Goal: Task Accomplishment & Management: Manage account settings

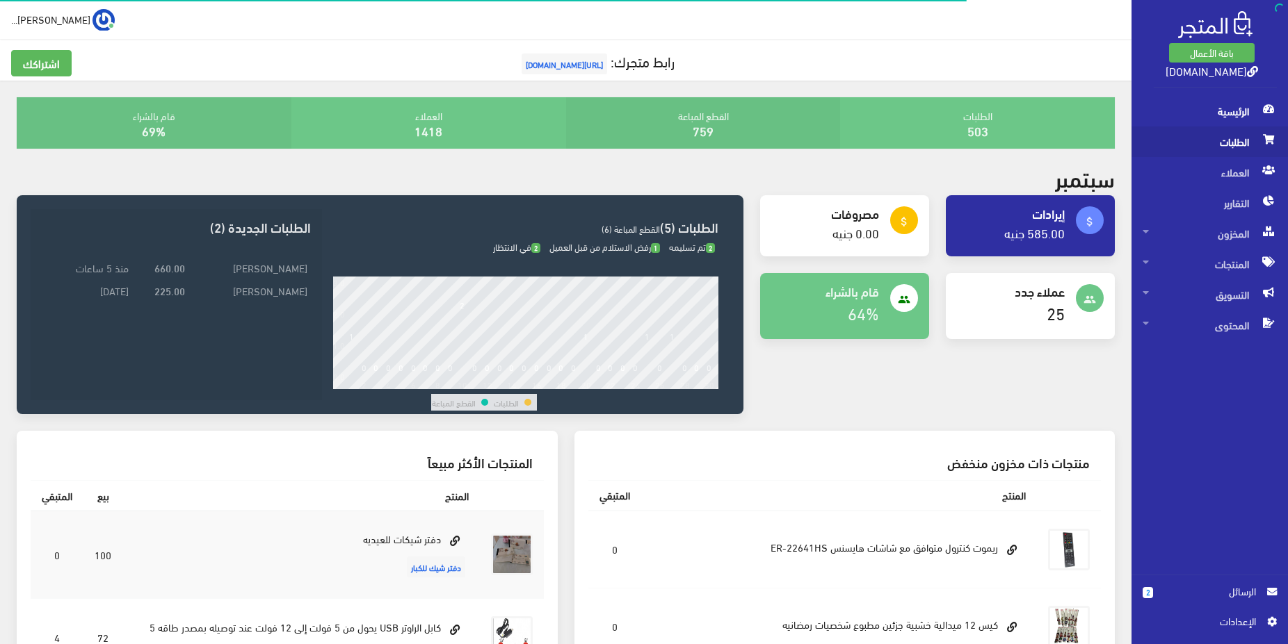
click at [1212, 131] on span "الطلبات" at bounding box center [1209, 142] width 134 height 31
click at [1231, 140] on span "الطلبات" at bounding box center [1209, 142] width 134 height 31
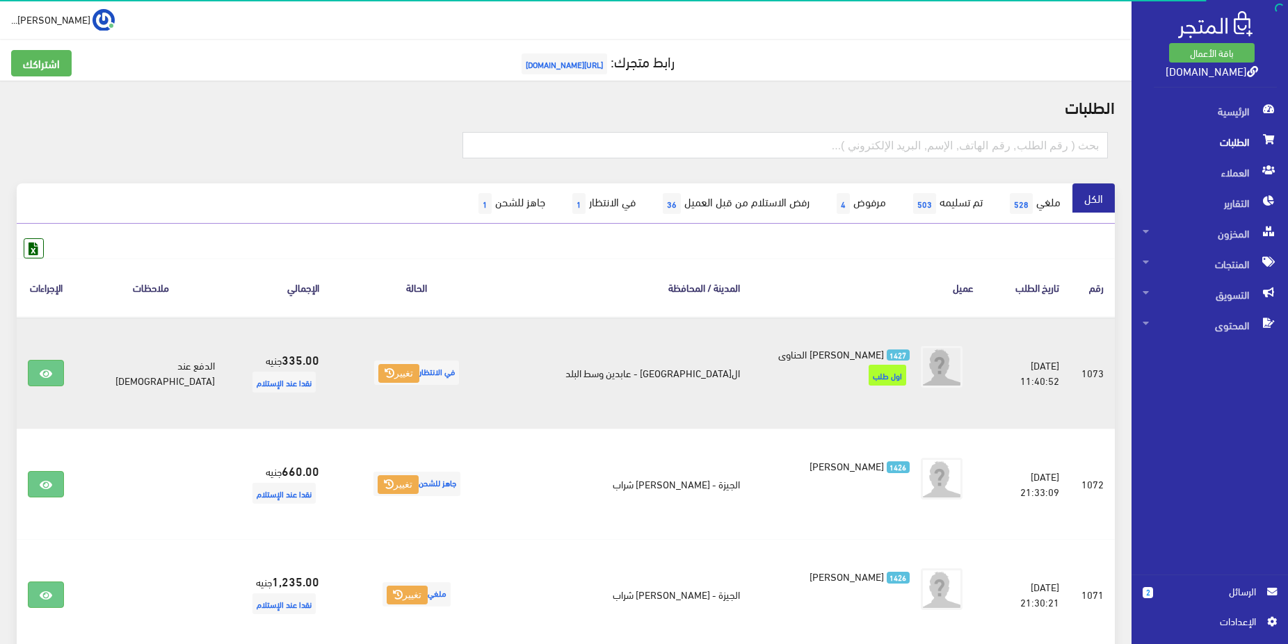
click at [786, 363] on li "1427 محمد صبرى الحناوى اول طلب" at bounding box center [867, 368] width 211 height 54
click at [60, 370] on link at bounding box center [46, 373] width 36 height 26
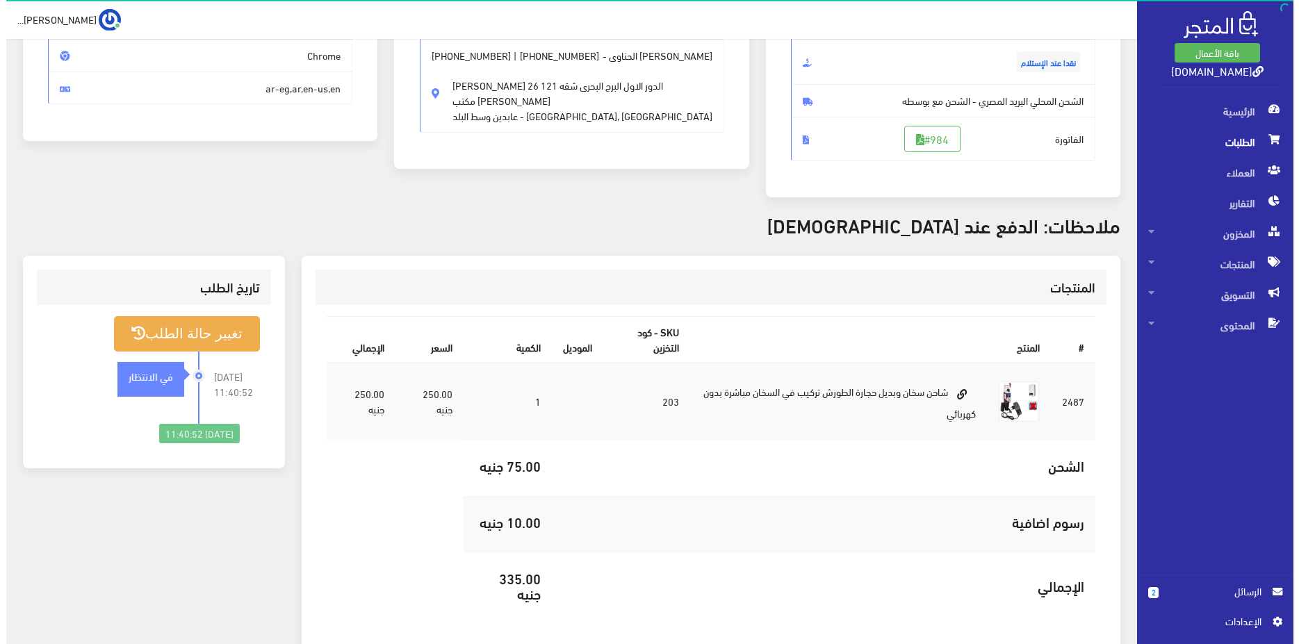
scroll to position [284, 0]
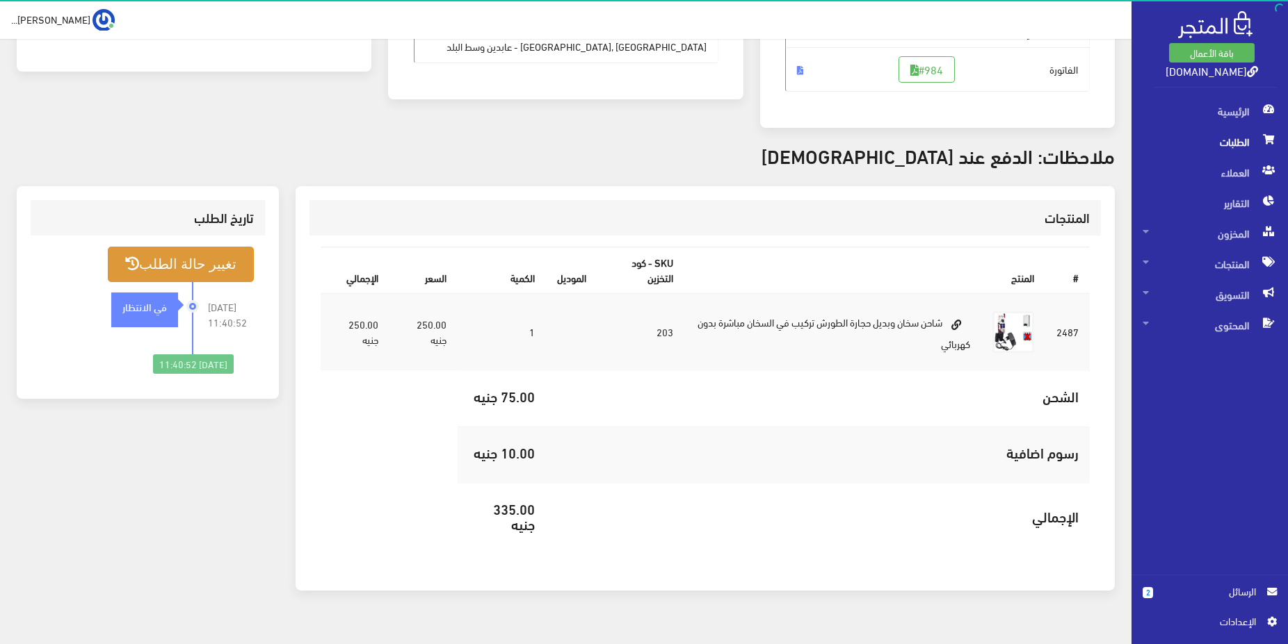
click at [164, 262] on button "تغيير حالة الطلب" at bounding box center [181, 264] width 146 height 35
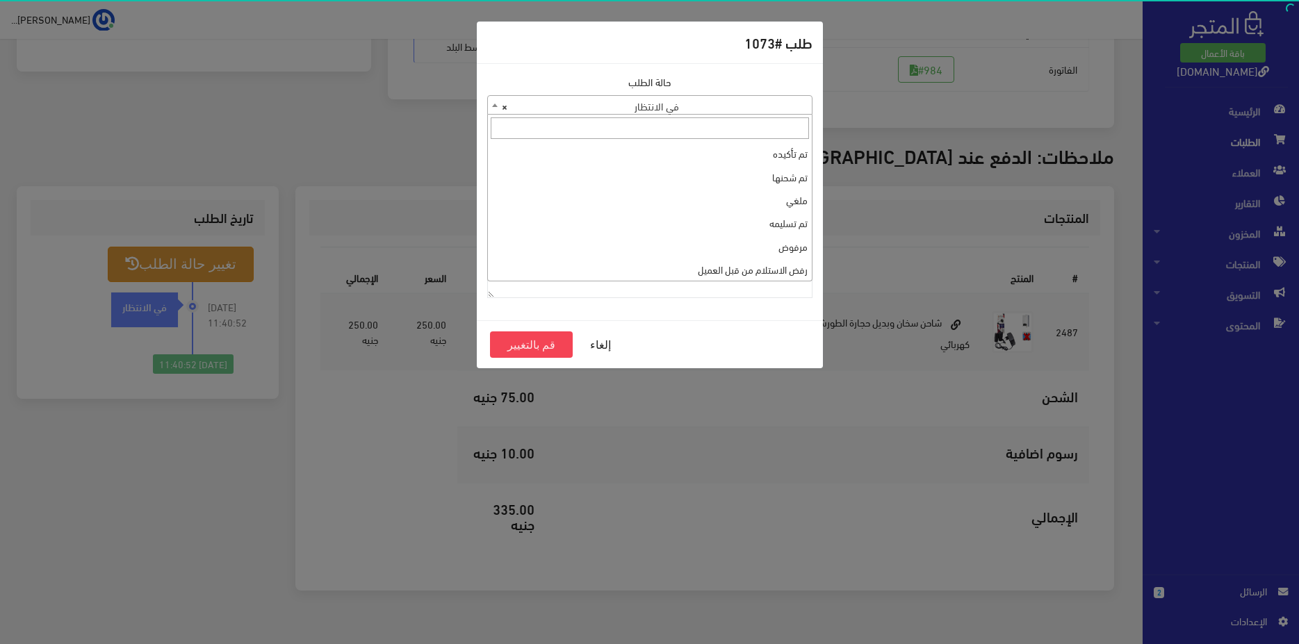
click at [597, 97] on span "× في الانتظار" at bounding box center [650, 105] width 324 height 19
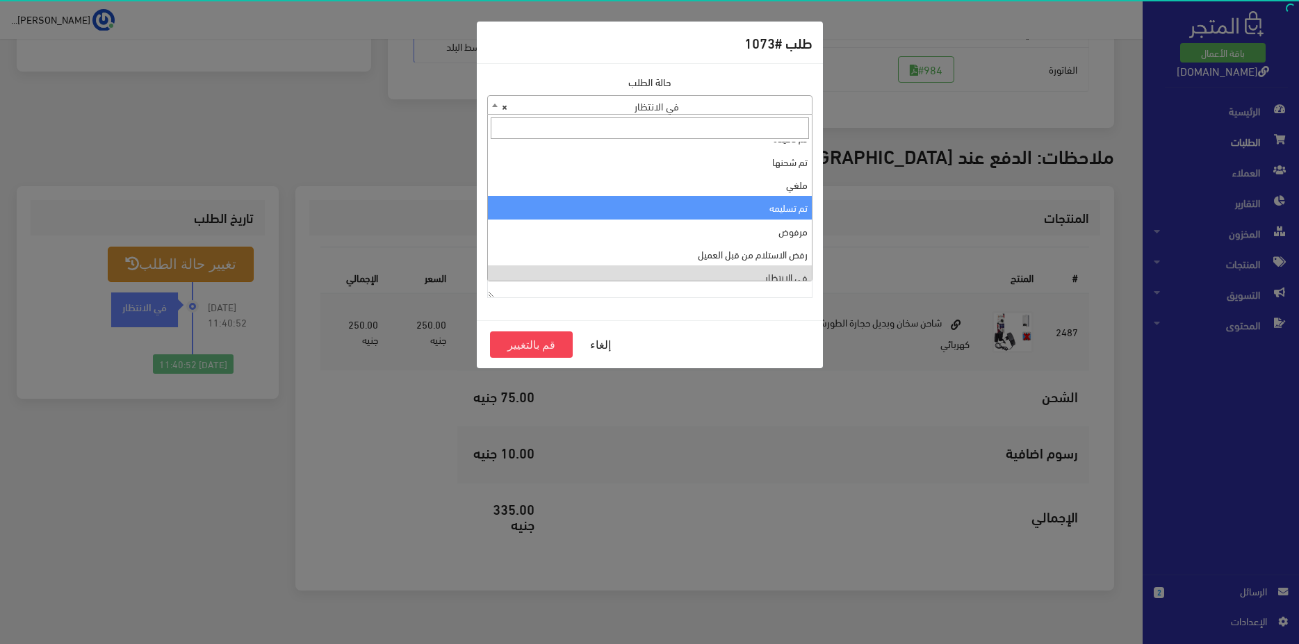
scroll to position [0, 0]
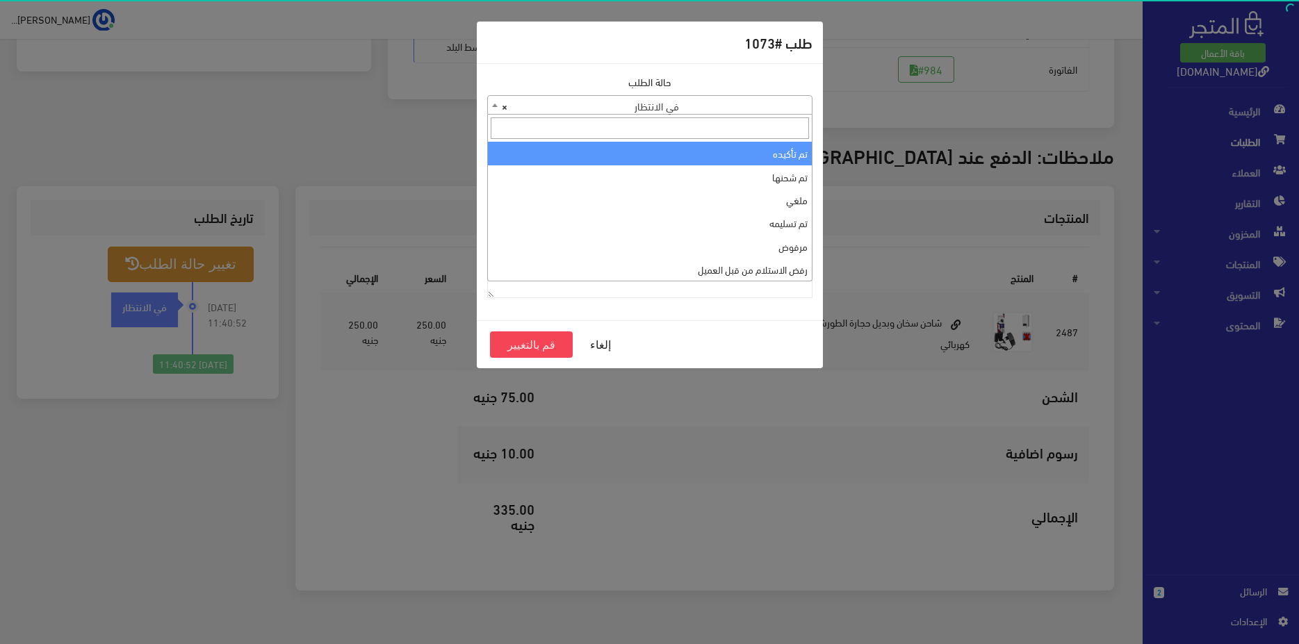
select select "1"
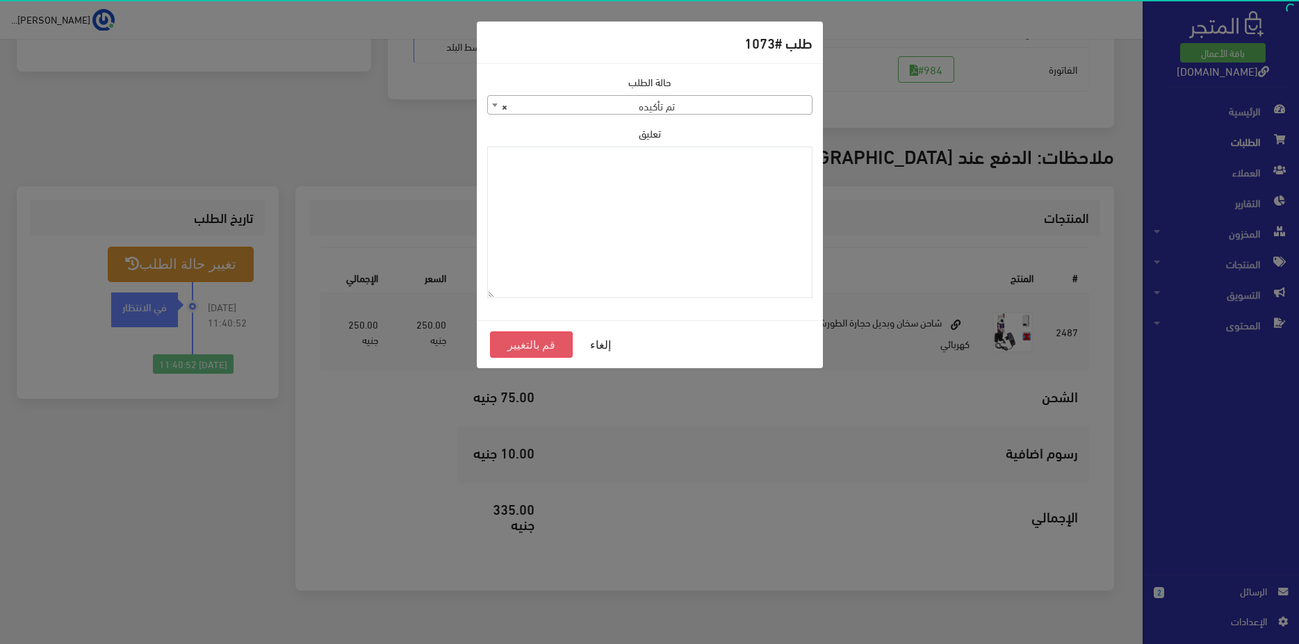
click at [514, 346] on button "قم بالتغيير" at bounding box center [531, 345] width 83 height 26
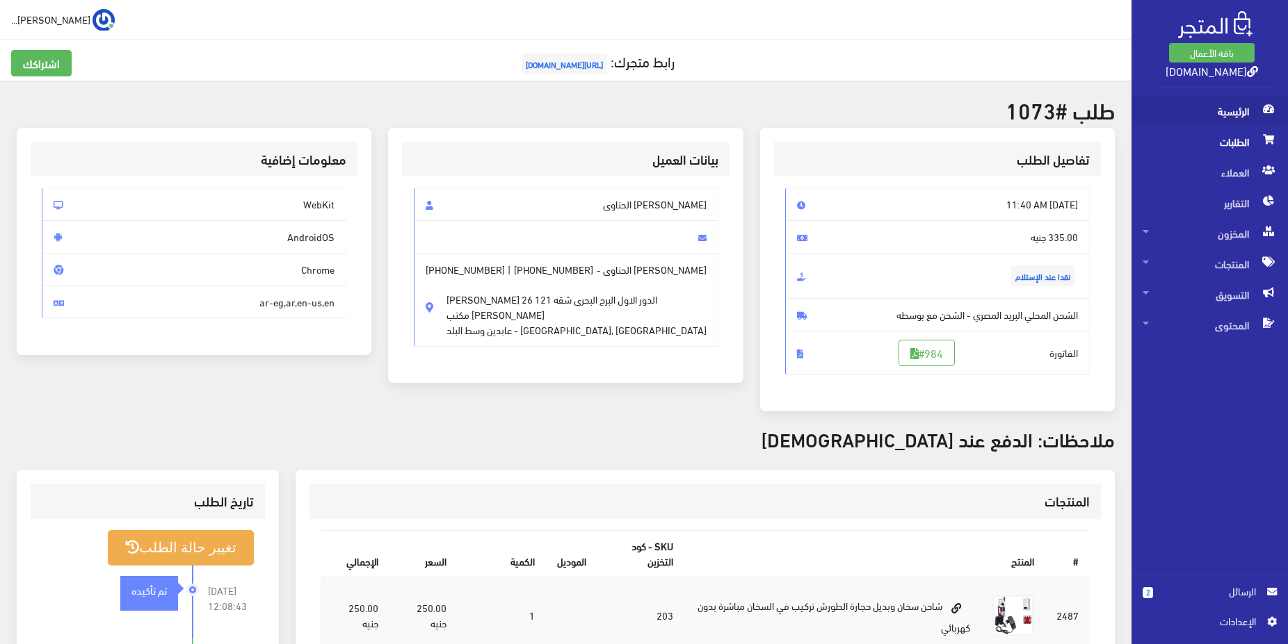
click at [1224, 113] on span "الرئيسية" at bounding box center [1209, 111] width 134 height 31
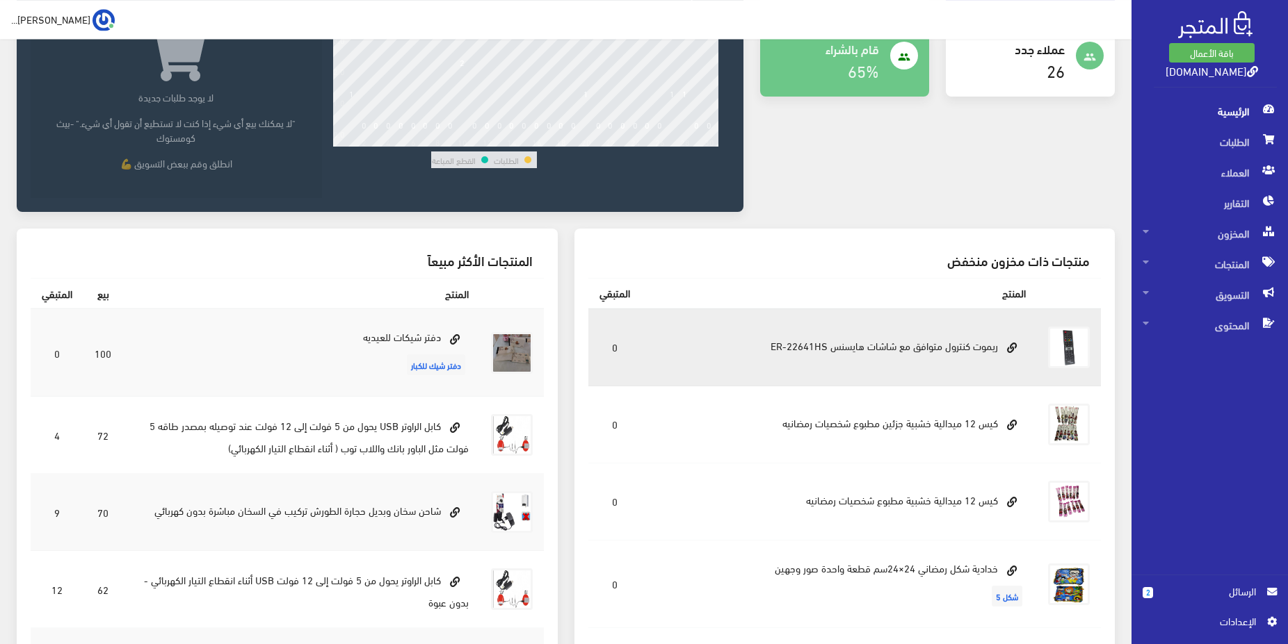
scroll to position [71, 0]
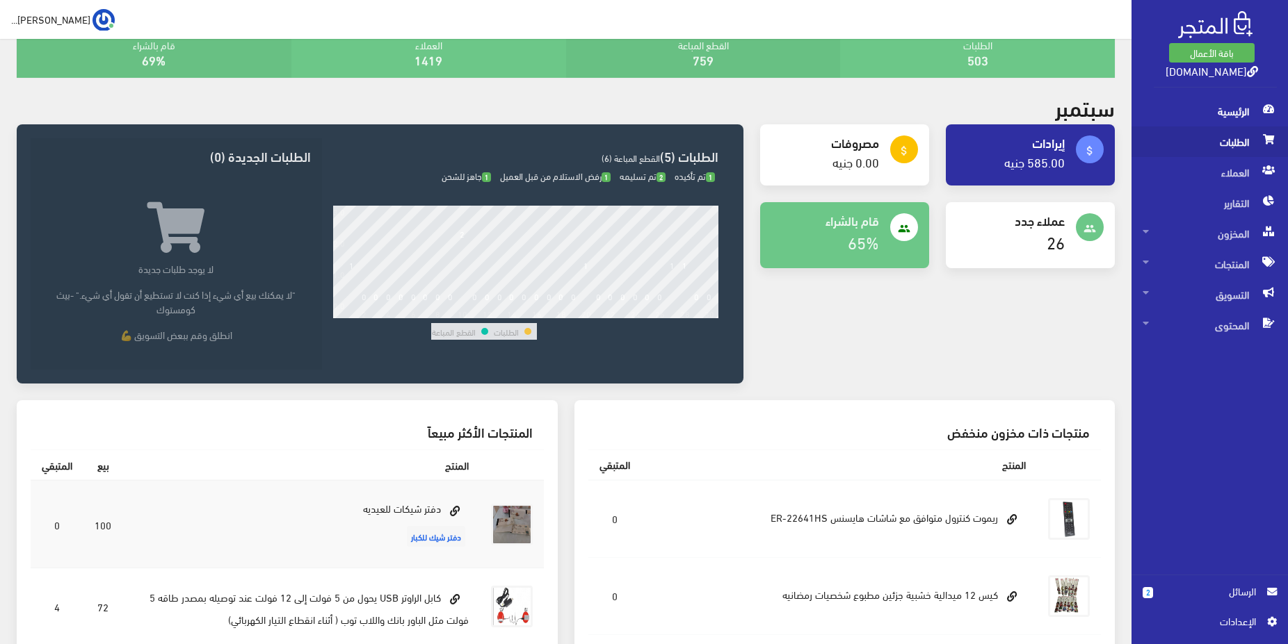
click at [1212, 147] on span "الطلبات" at bounding box center [1209, 142] width 134 height 31
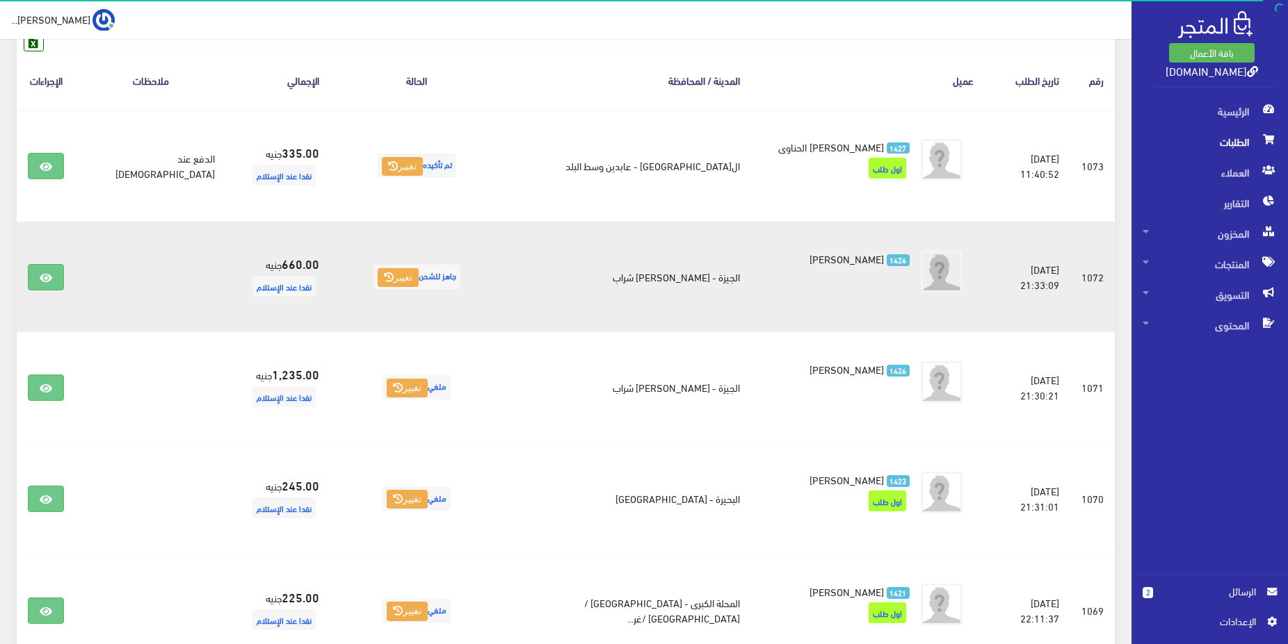
scroll to position [213, 0]
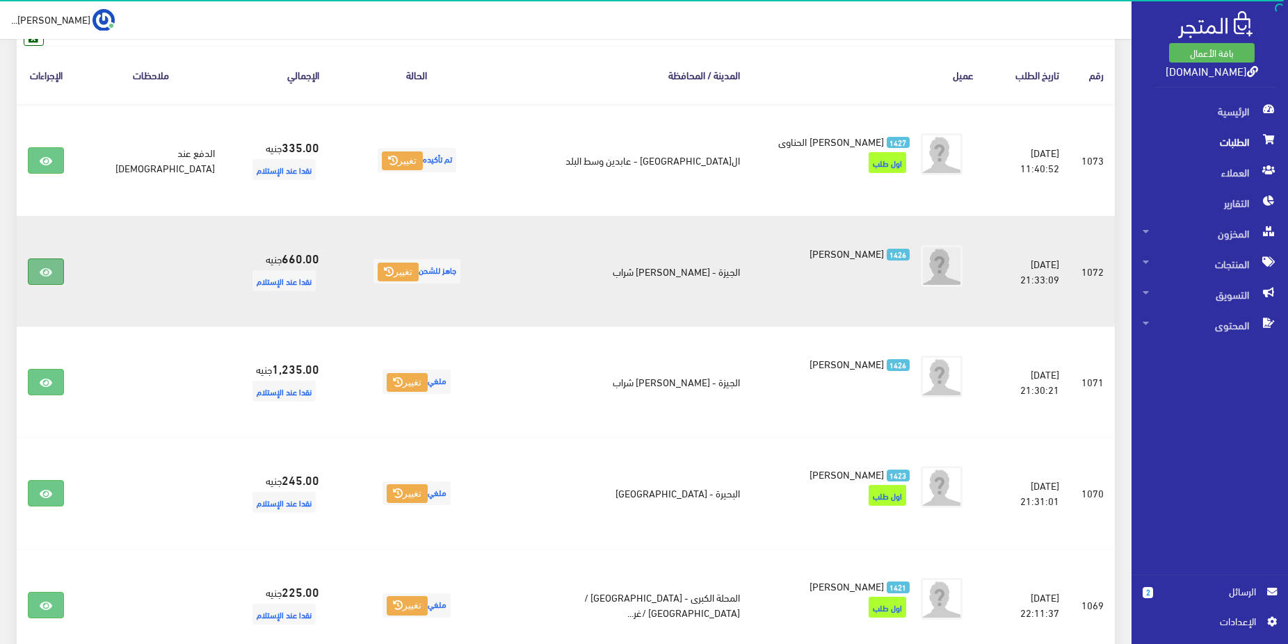
click at [45, 270] on icon at bounding box center [46, 272] width 13 height 11
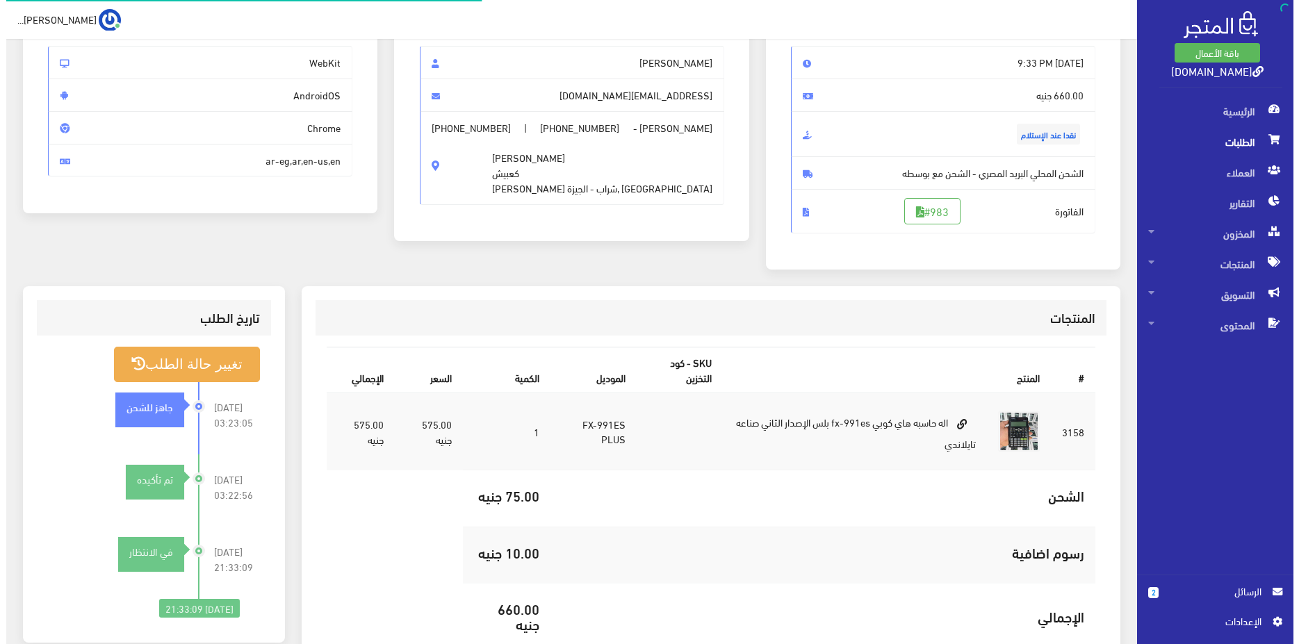
scroll to position [142, 0]
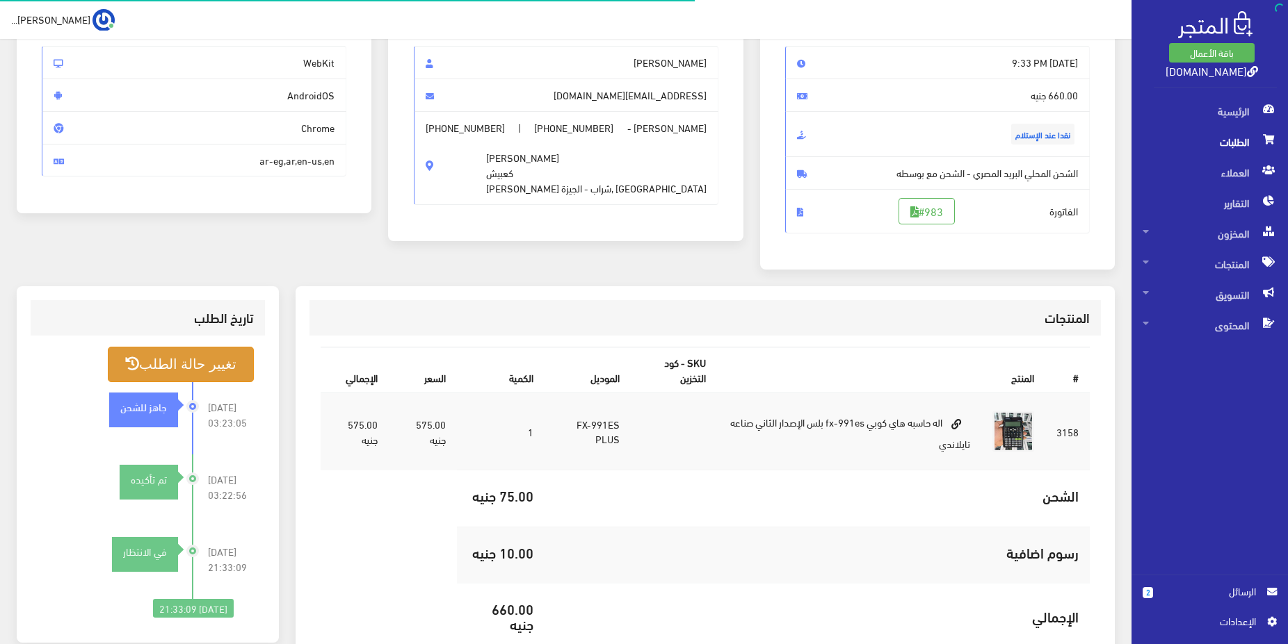
click at [178, 356] on button "تغيير حالة الطلب" at bounding box center [181, 364] width 146 height 35
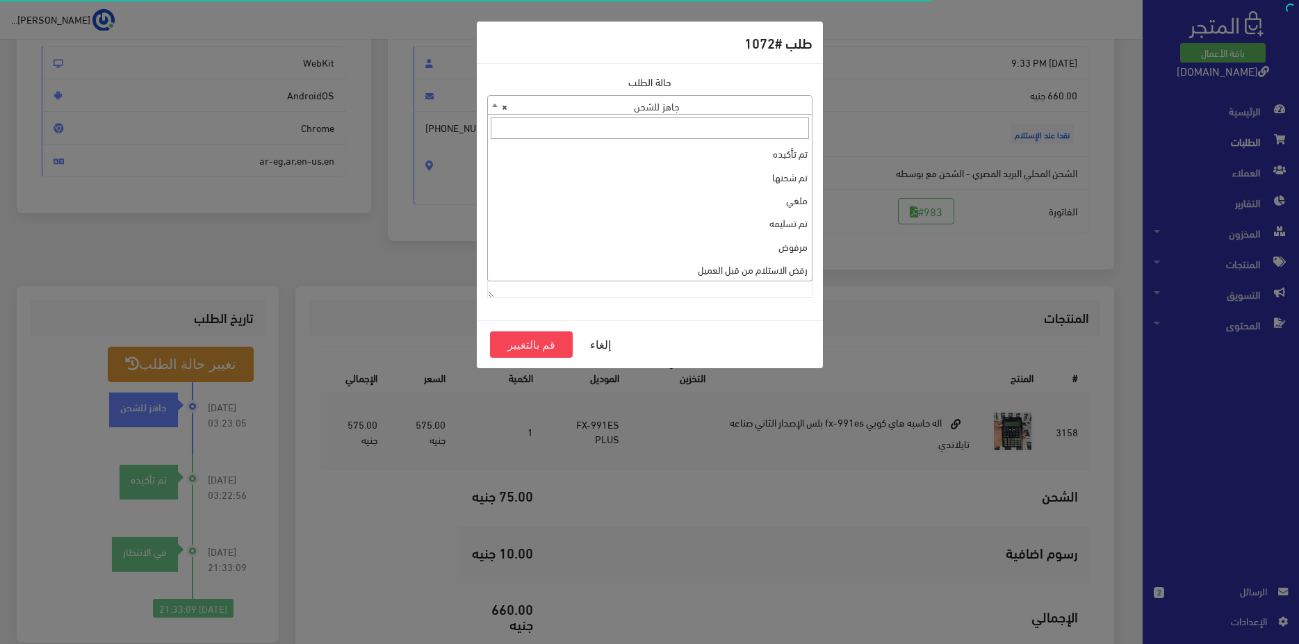
click at [644, 107] on span "× جاهز للشحن" at bounding box center [650, 105] width 324 height 19
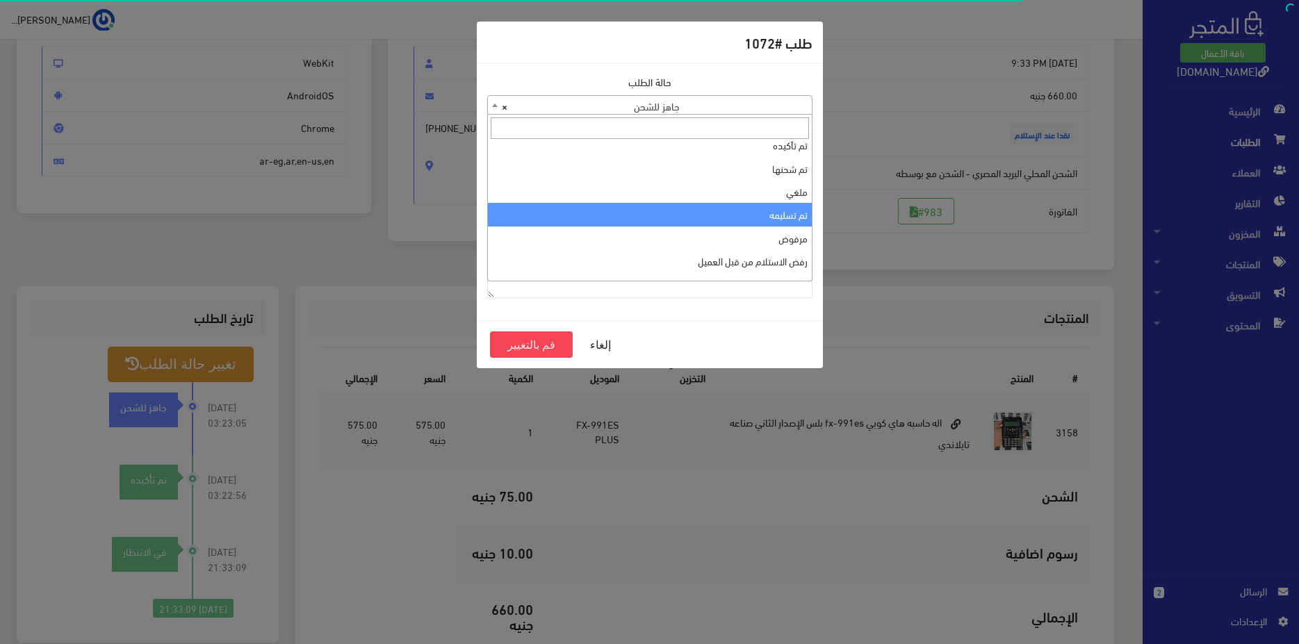
scroll to position [0, 0]
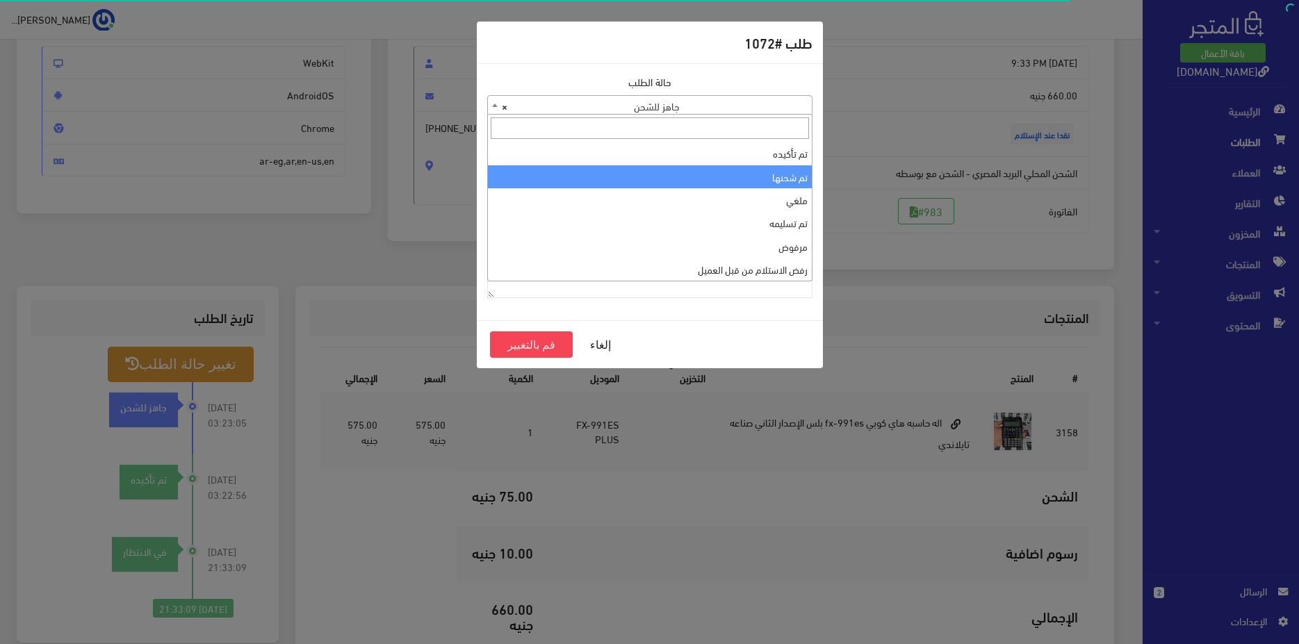
select select "2"
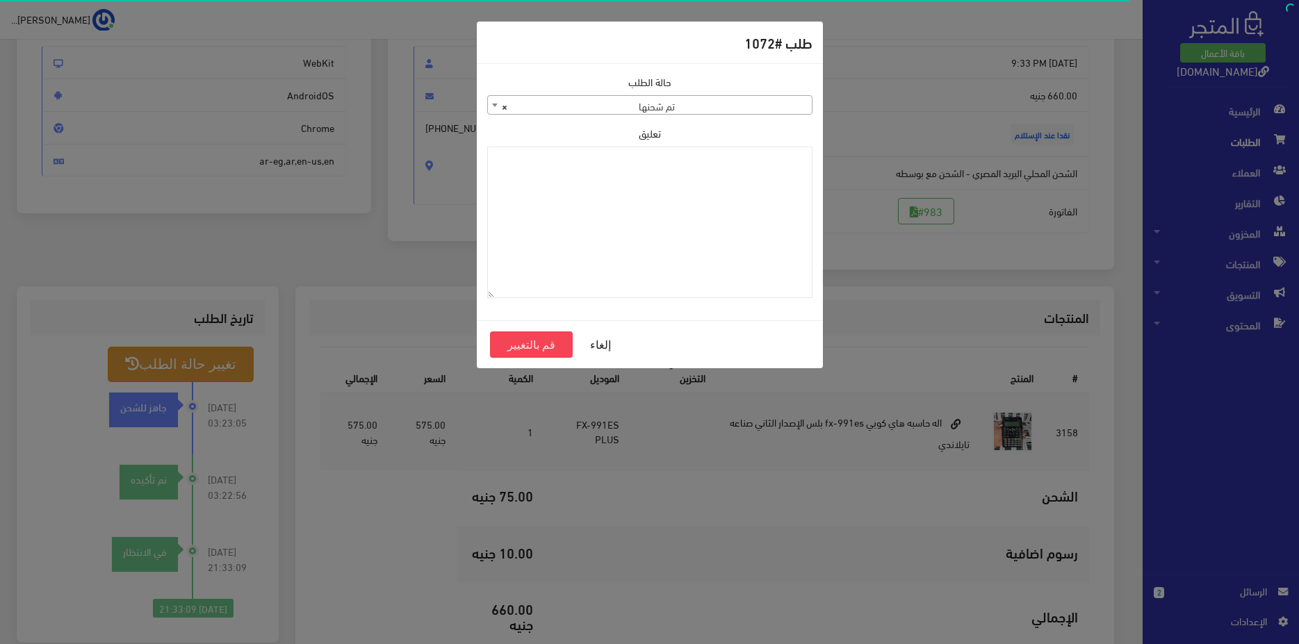
click at [534, 358] on div "إلغاء قم بالتغيير" at bounding box center [650, 344] width 346 height 48
click at [533, 350] on button "قم بالتغيير" at bounding box center [531, 345] width 83 height 26
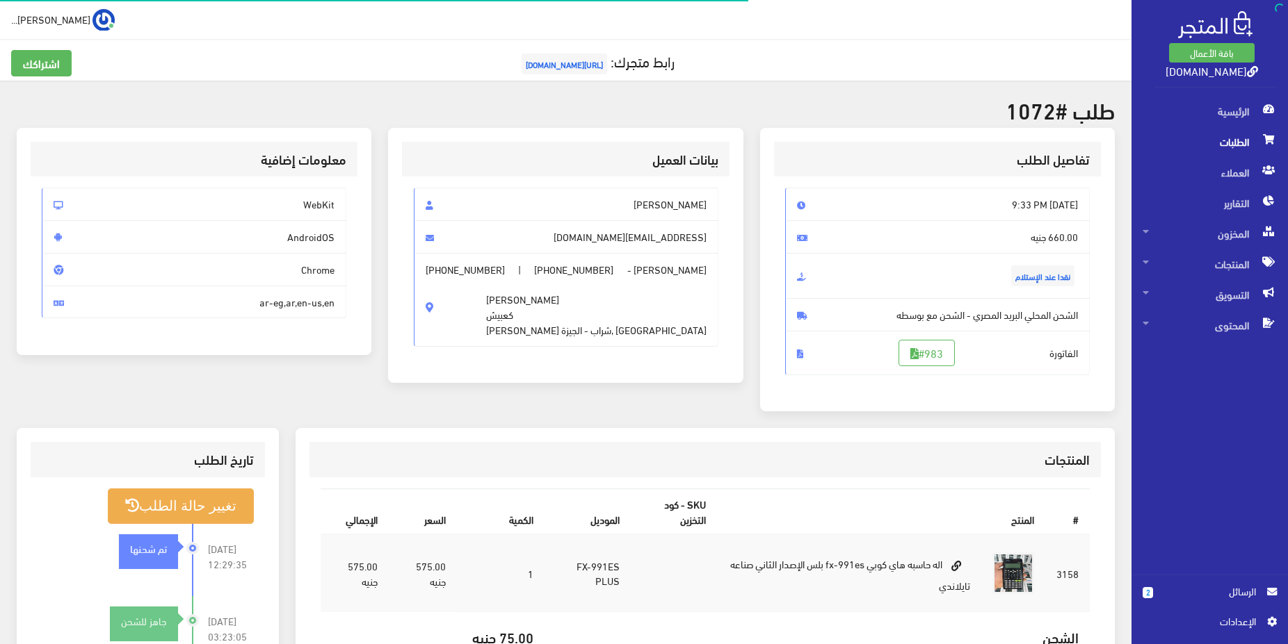
click at [1196, 131] on span "الطلبات" at bounding box center [1209, 142] width 134 height 31
click at [1199, 141] on span "الطلبات" at bounding box center [1209, 142] width 134 height 31
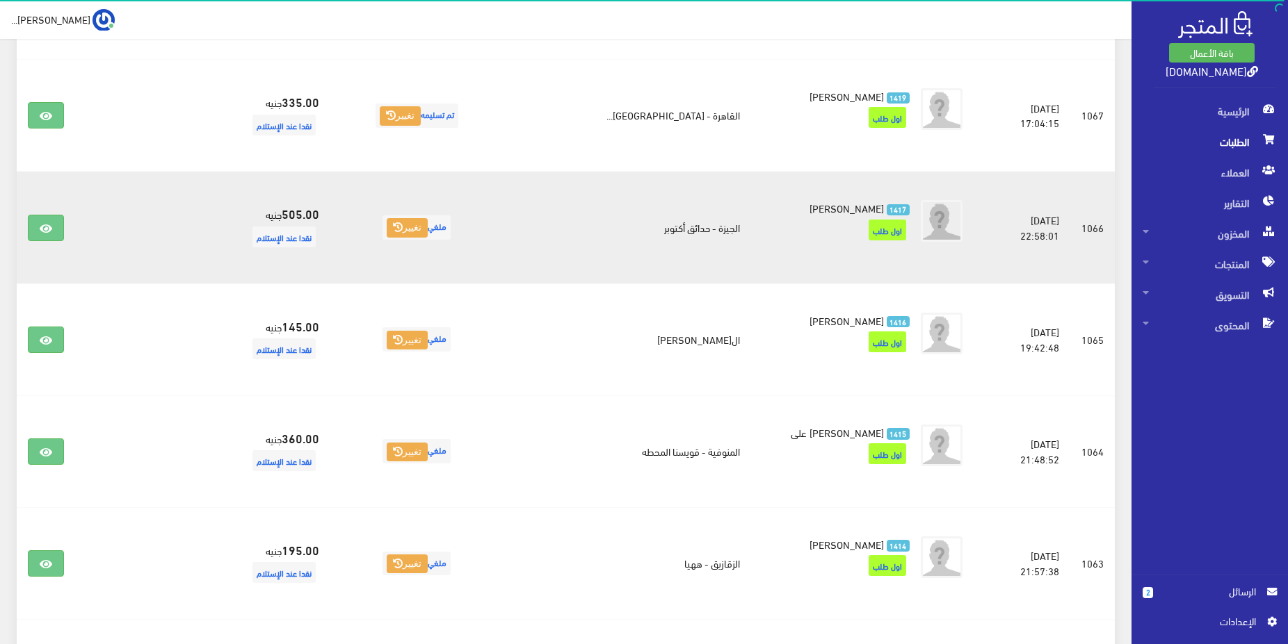
scroll to position [922, 0]
